Goal: Transaction & Acquisition: Purchase product/service

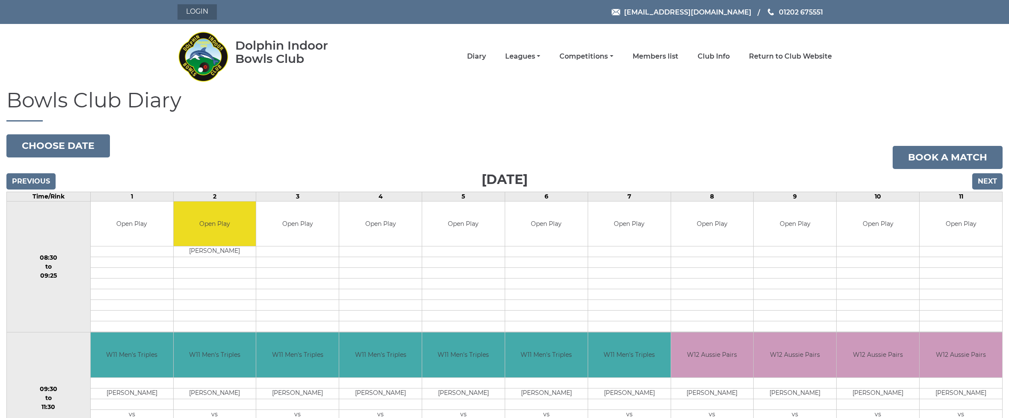
click at [208, 8] on link "Login" at bounding box center [196, 11] width 39 height 15
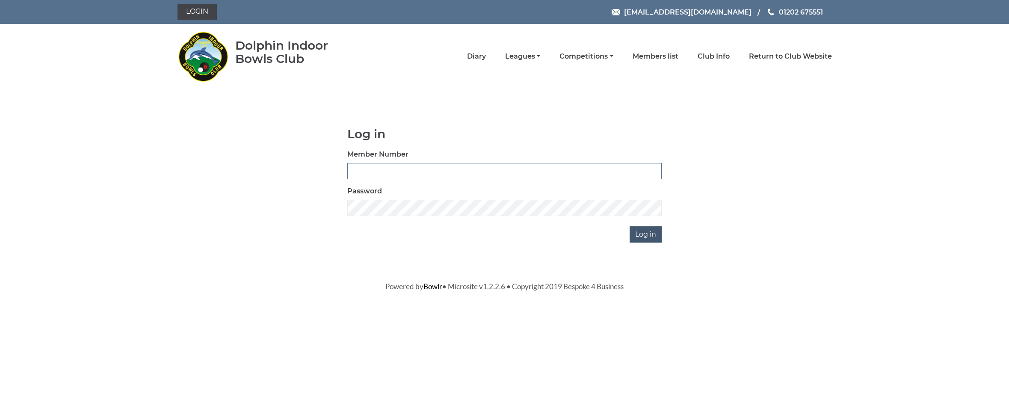
type input "4039"
click at [650, 237] on input "Log in" at bounding box center [645, 234] width 32 height 16
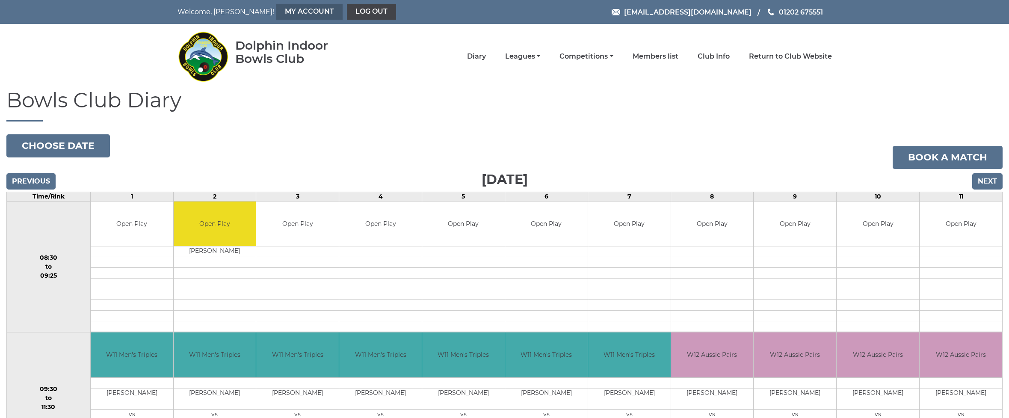
click at [276, 13] on link "My Account" at bounding box center [309, 11] width 66 height 15
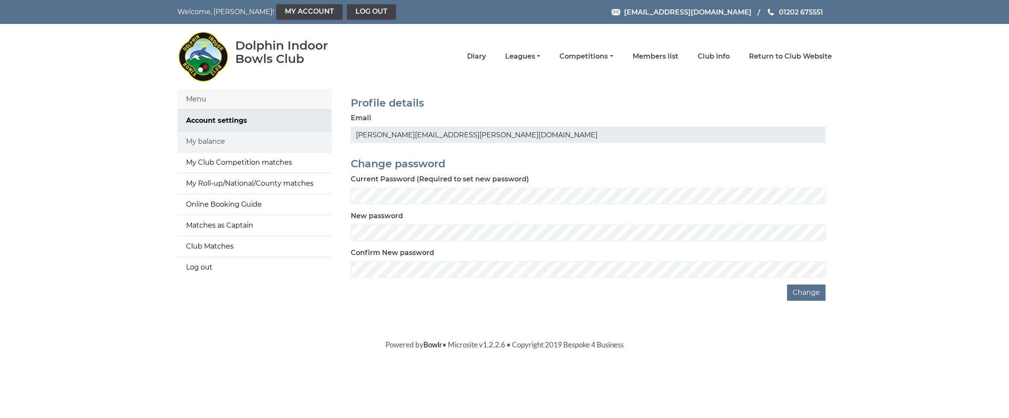
click at [214, 140] on link "My balance" at bounding box center [254, 141] width 154 height 21
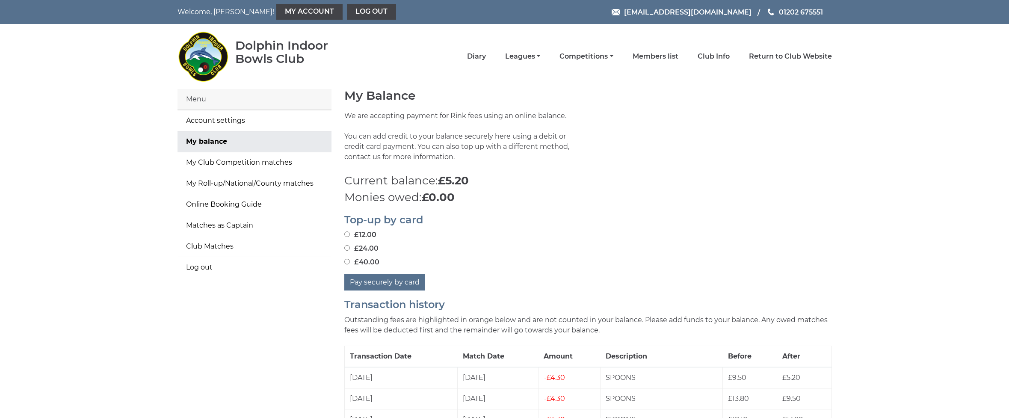
scroll to position [72, 0]
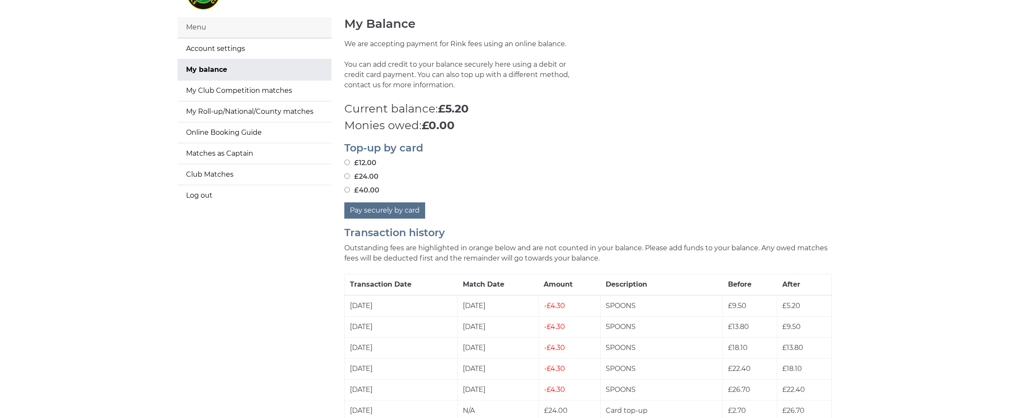
click at [347, 189] on input "£40.00" at bounding box center [347, 190] width 6 height 6
radio input "true"
click at [373, 210] on button "Pay securely by card" at bounding box center [384, 210] width 81 height 16
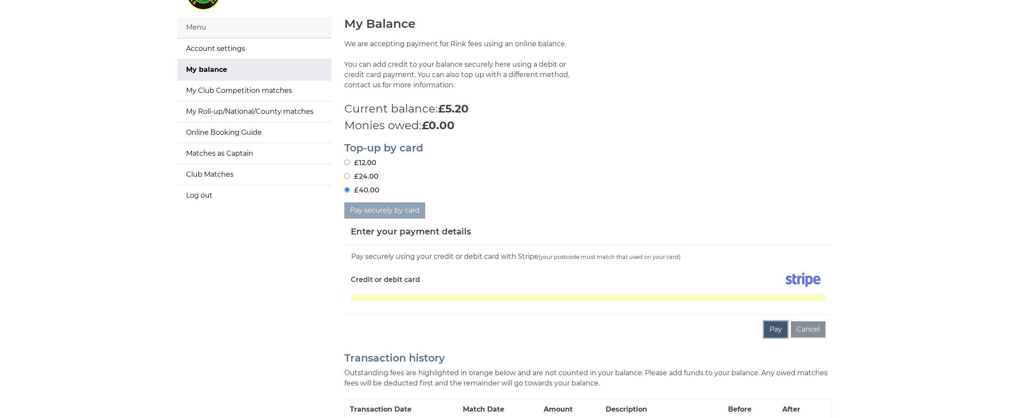
click at [780, 329] on button "Pay" at bounding box center [776, 329] width 24 height 16
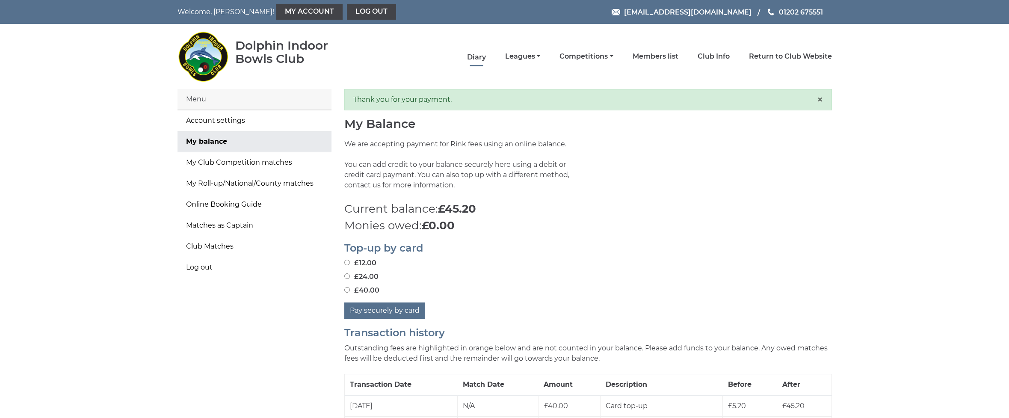
click at [486, 58] on link "Diary" at bounding box center [476, 57] width 19 height 9
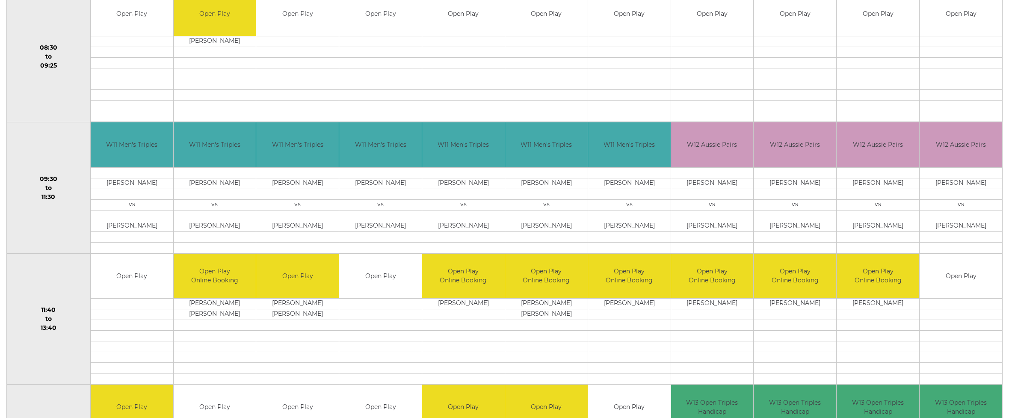
scroll to position [207, 0]
